Goal: Navigation & Orientation: Find specific page/section

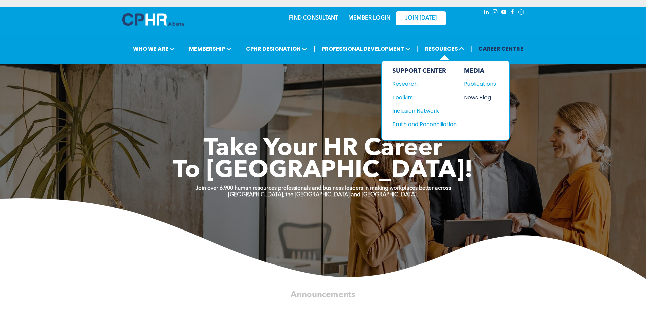
click at [484, 93] on div "News Blog" at bounding box center [478, 97] width 29 height 8
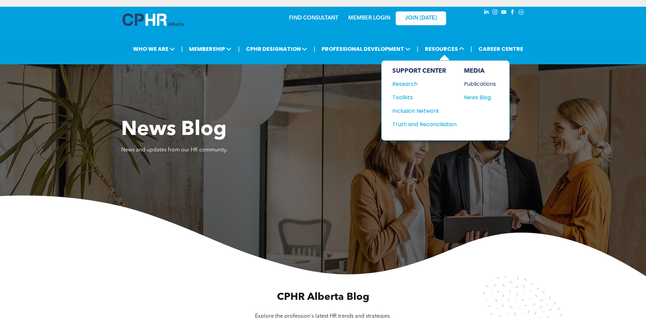
click at [473, 80] on div "Publications" at bounding box center [478, 84] width 29 height 8
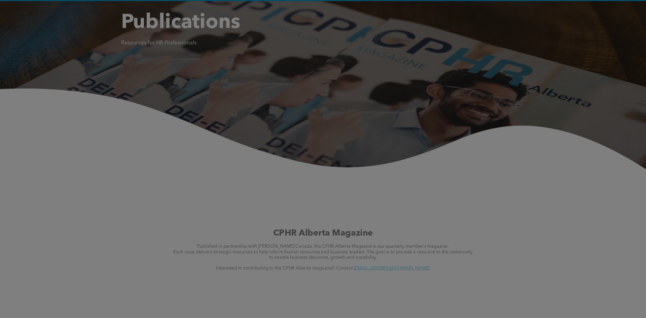
scroll to position [208, 0]
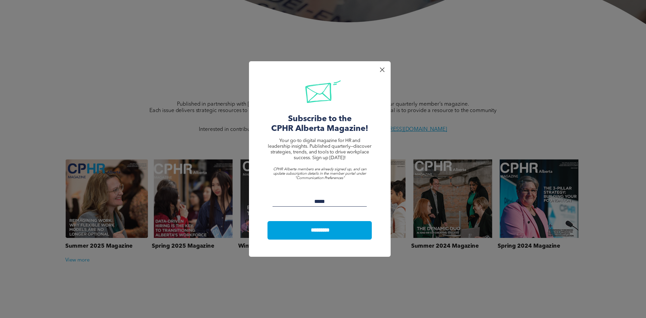
click at [383, 69] on div at bounding box center [382, 69] width 9 height 9
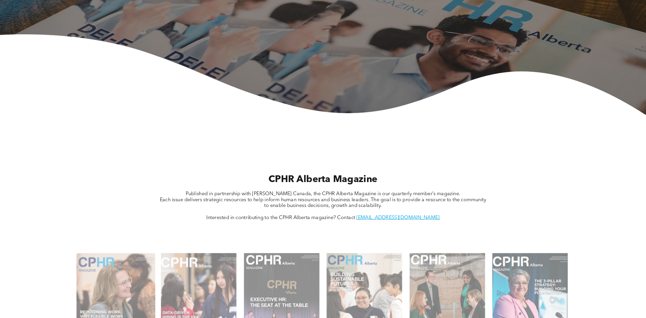
scroll to position [0, 0]
